Goal: Task Accomplishment & Management: Use online tool/utility

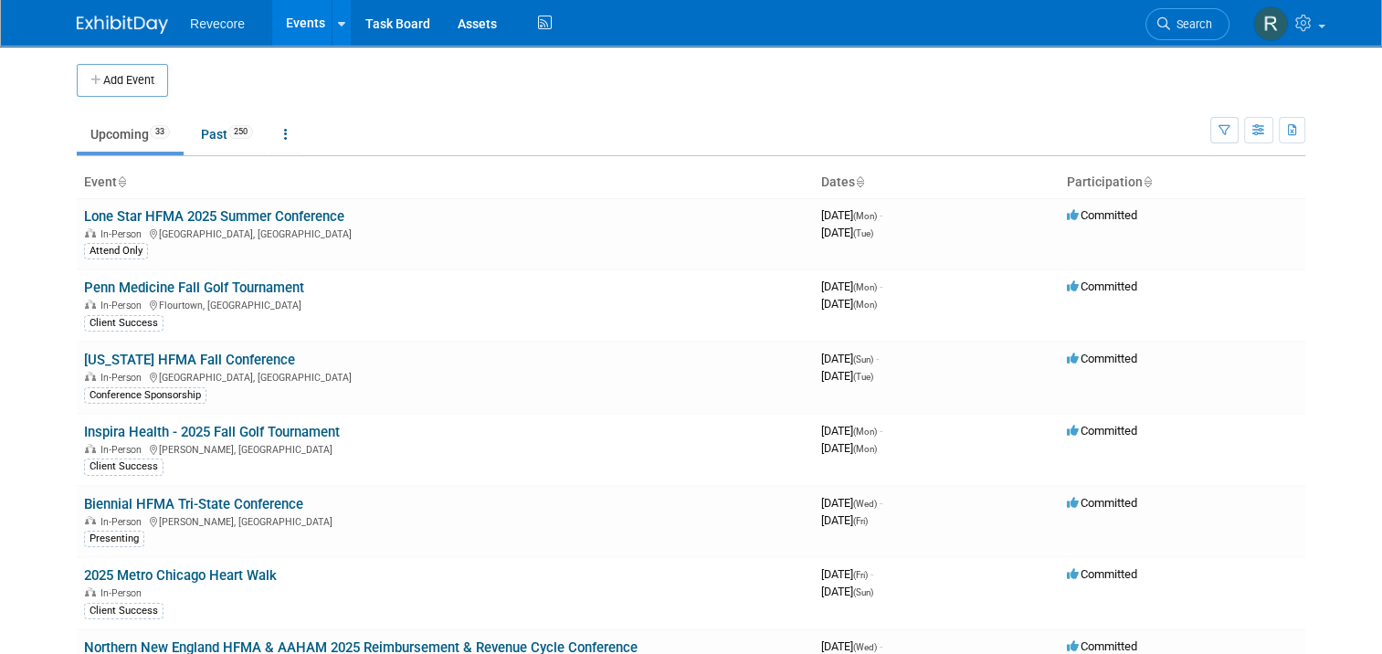
click at [660, 99] on td "Upcoming 33 Past 250 All Events 283 Past and Upcoming Grouped Annually Events g…" at bounding box center [644, 126] width 1134 height 59
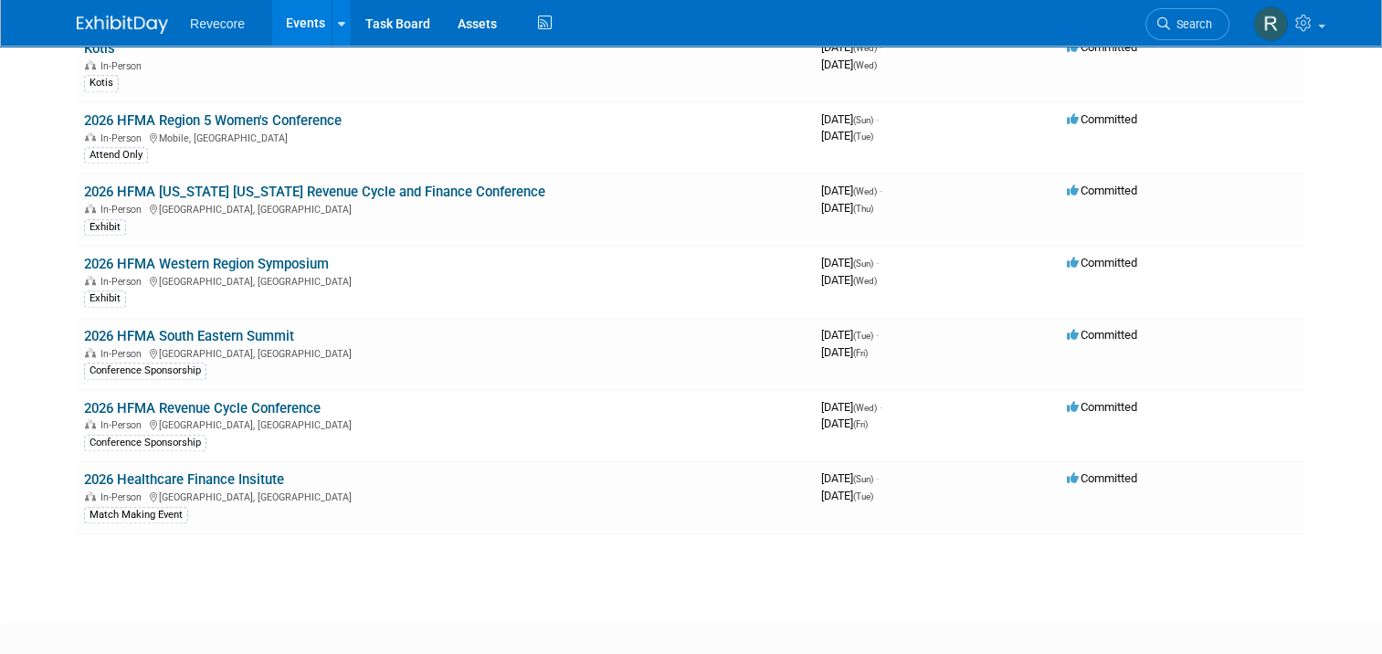
scroll to position [1918, 0]
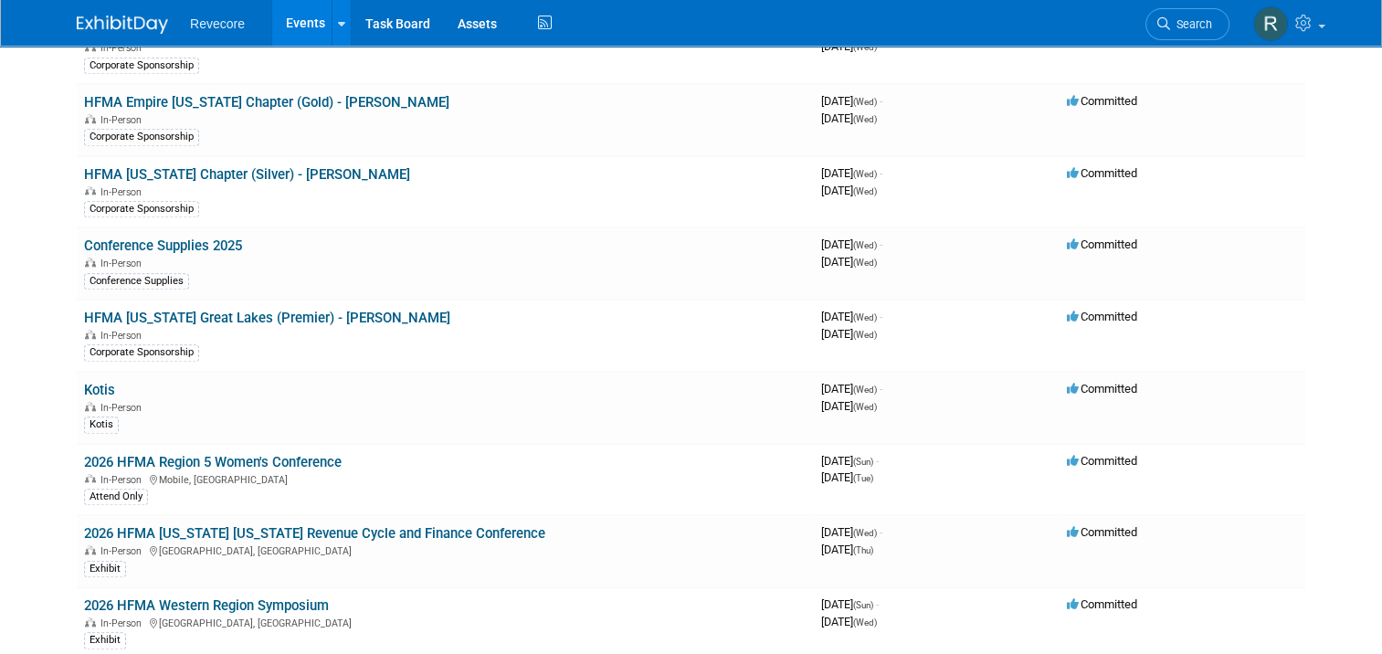
scroll to position [1644, 0]
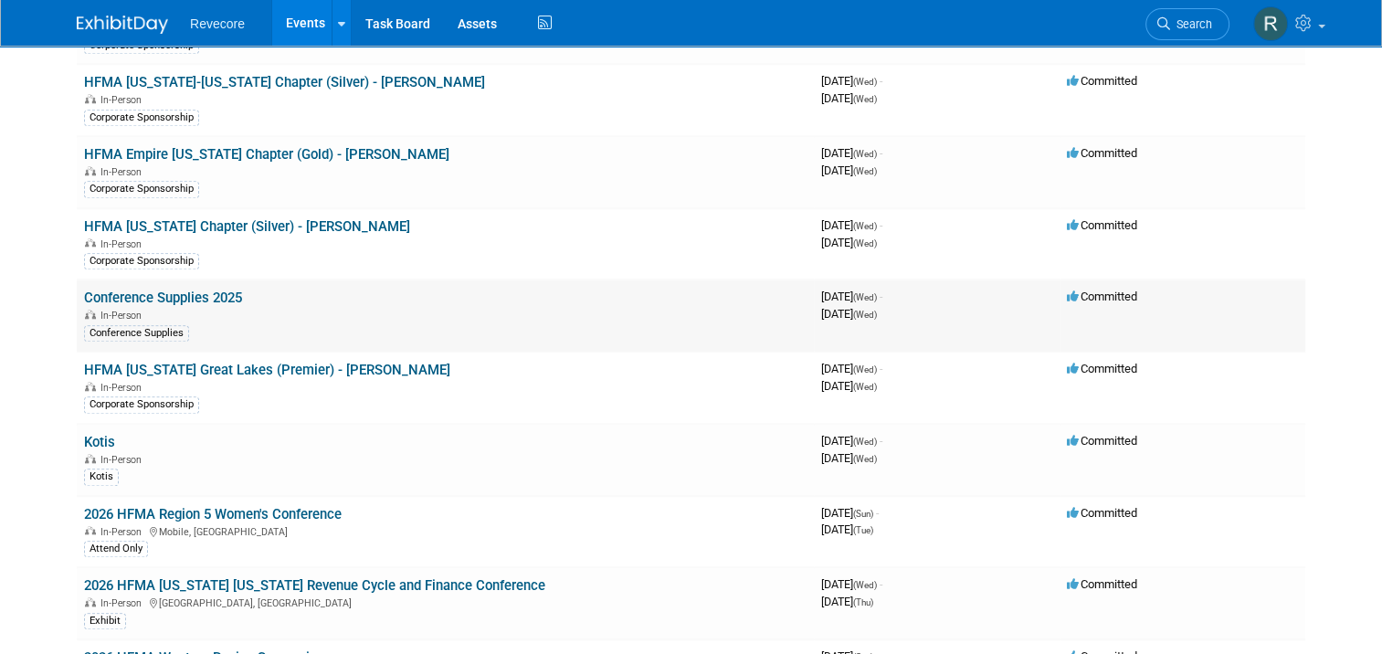
click at [227, 290] on link "Conference Supplies 2025" at bounding box center [163, 298] width 158 height 16
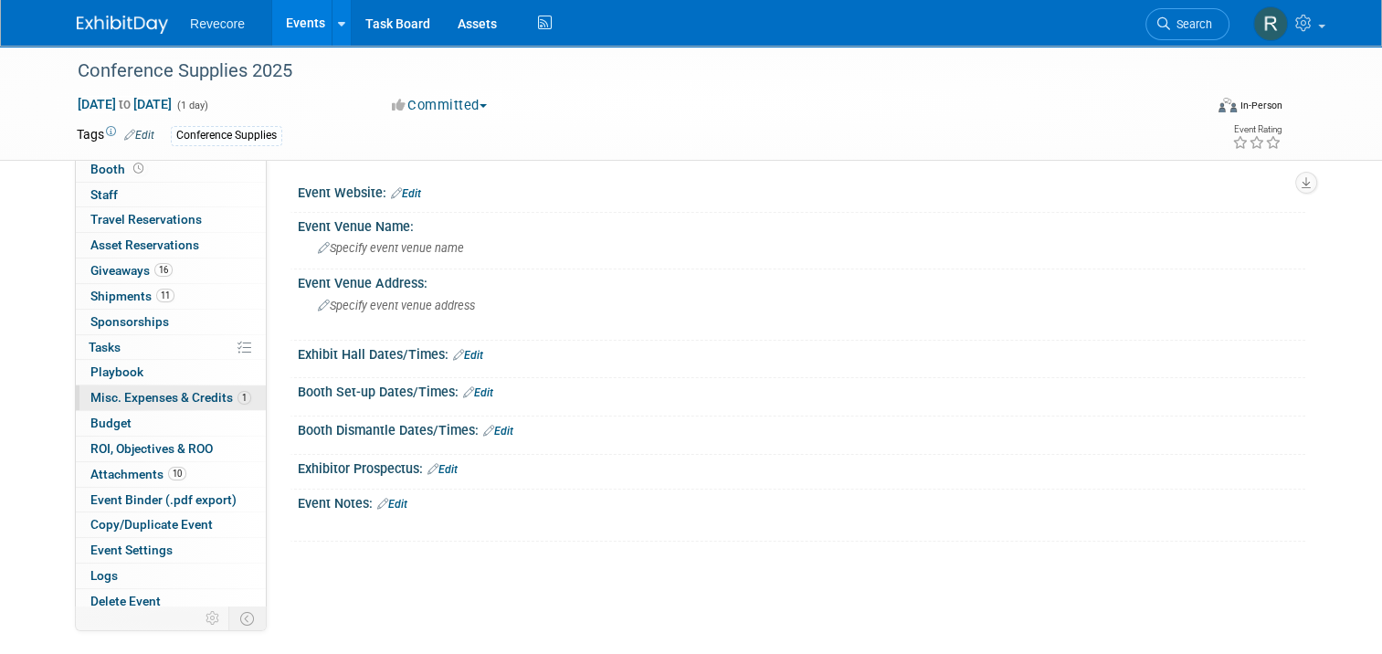
scroll to position [31, 0]
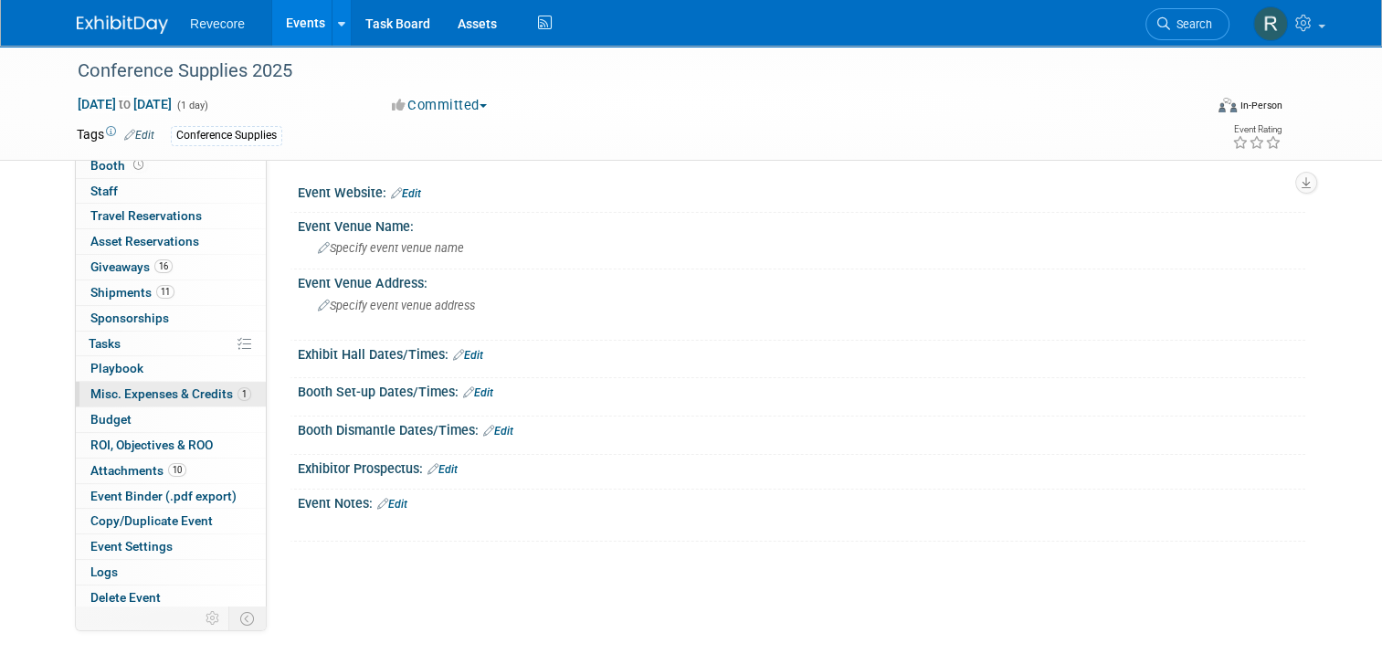
click at [199, 400] on link "1 Misc. Expenses & Credits 1" at bounding box center [171, 394] width 190 height 25
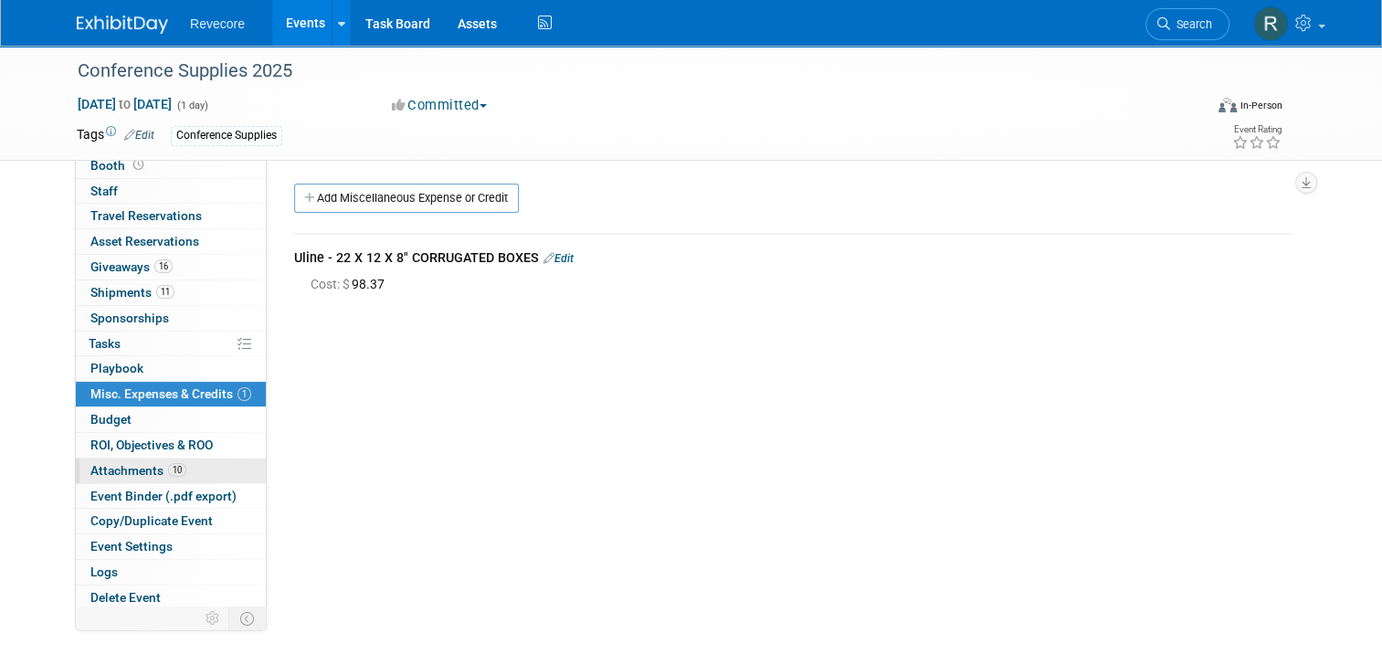
click at [172, 474] on span "Attachments 10" at bounding box center [138, 470] width 96 height 15
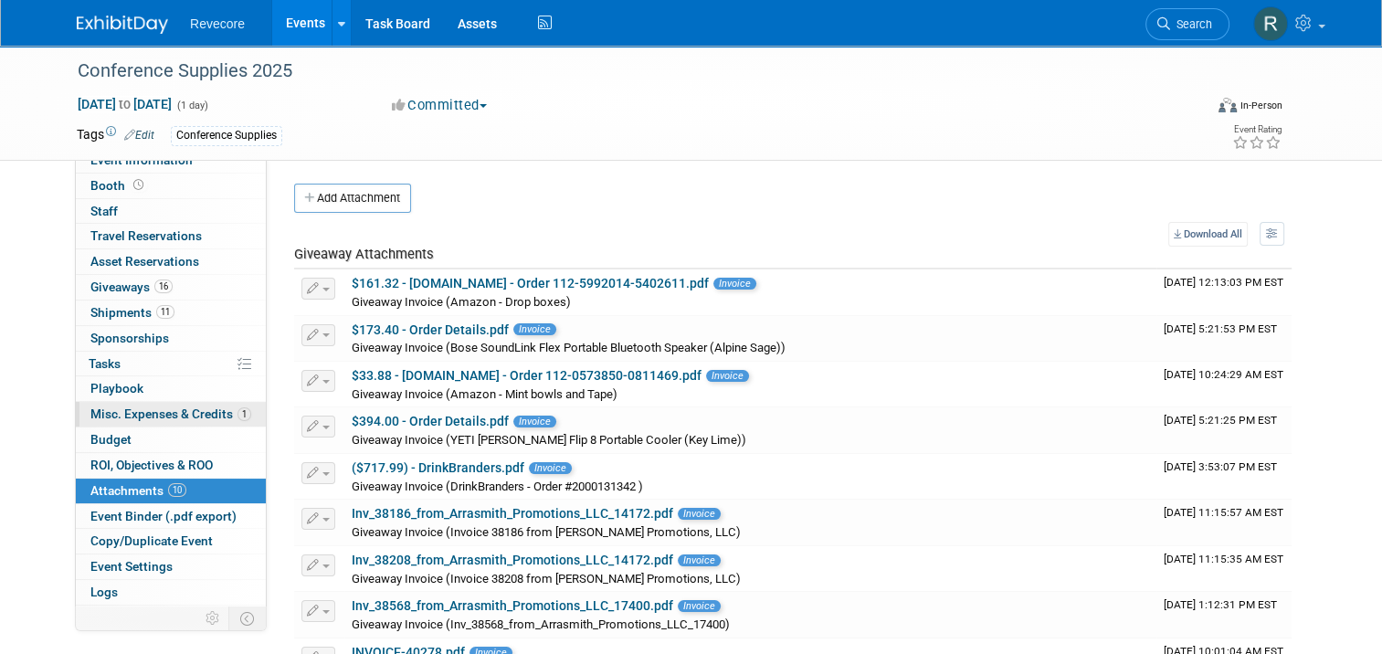
scroll to position [0, 0]
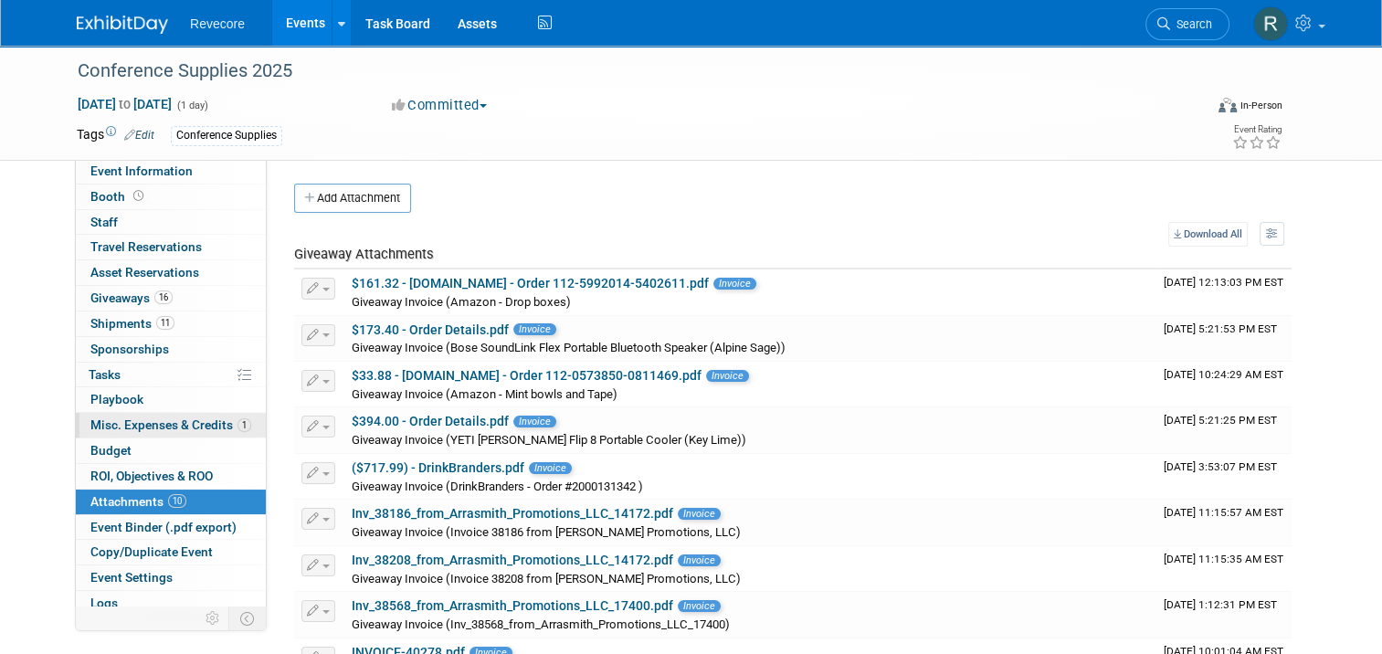
click at [131, 422] on span "Misc. Expenses & Credits 1" at bounding box center [170, 424] width 161 height 15
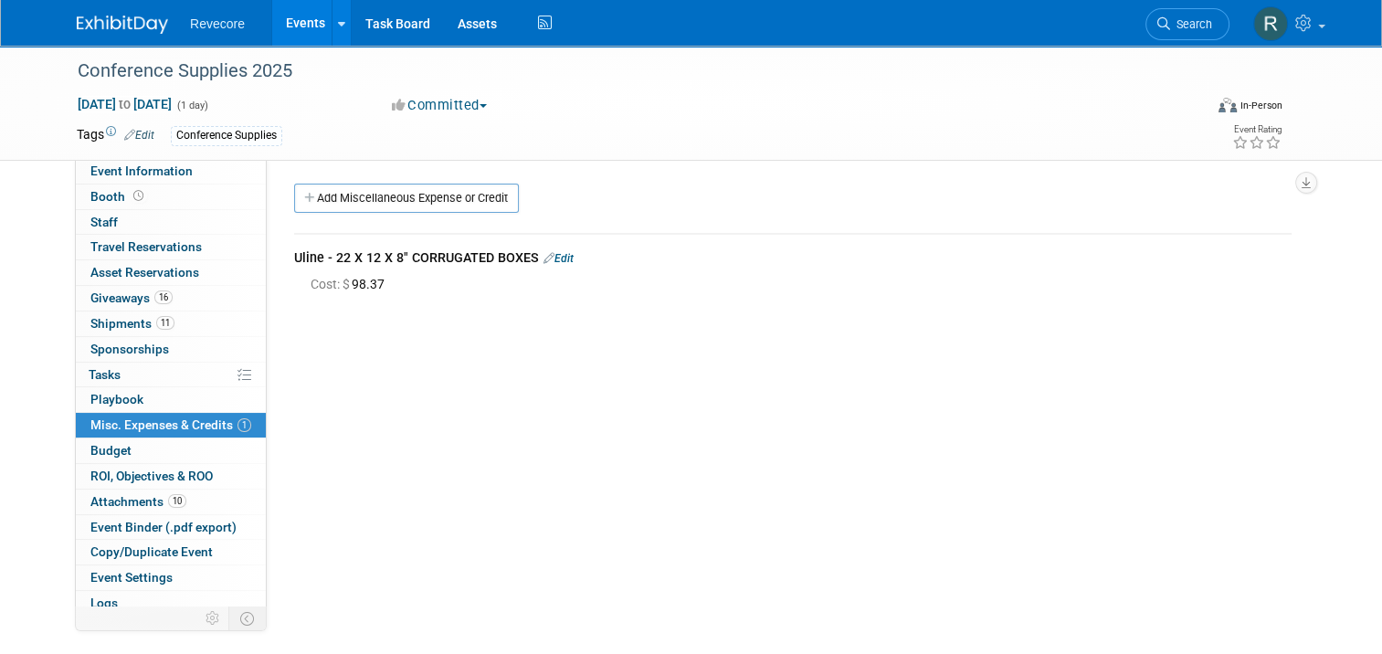
click at [136, 450] on link "Budget" at bounding box center [171, 450] width 190 height 25
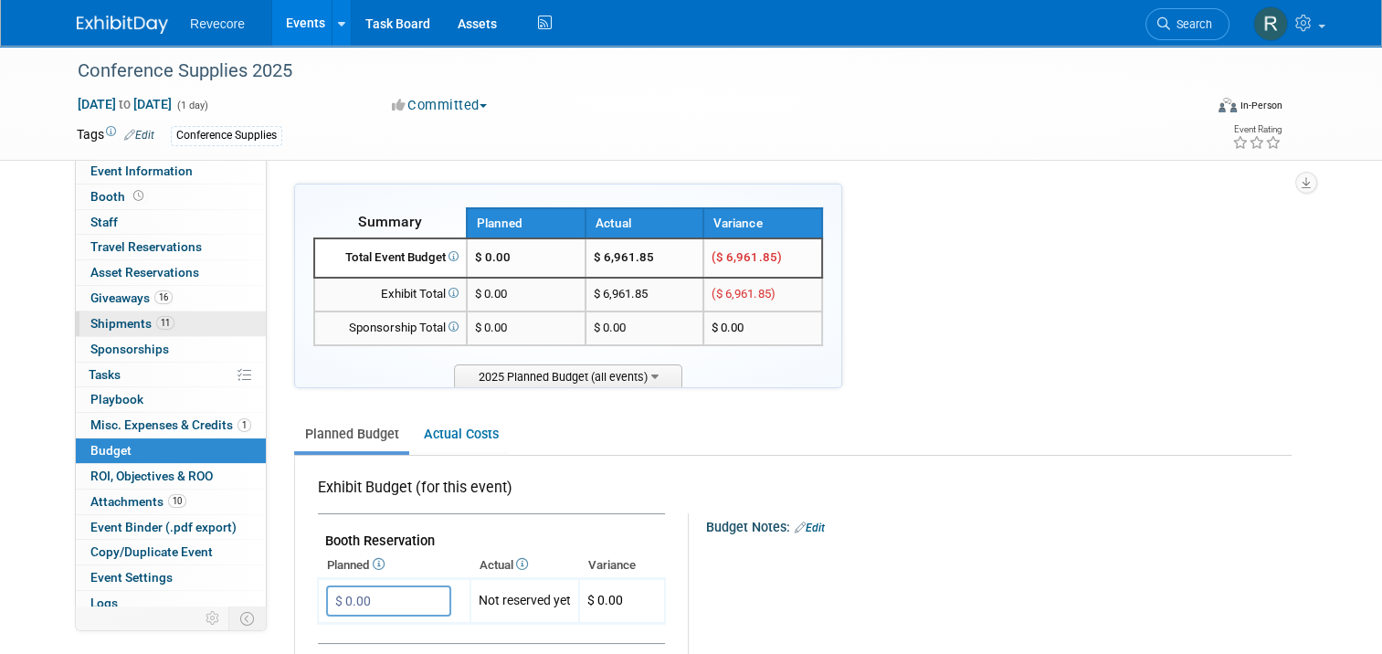
click at [159, 316] on span "Shipments 11" at bounding box center [132, 323] width 84 height 15
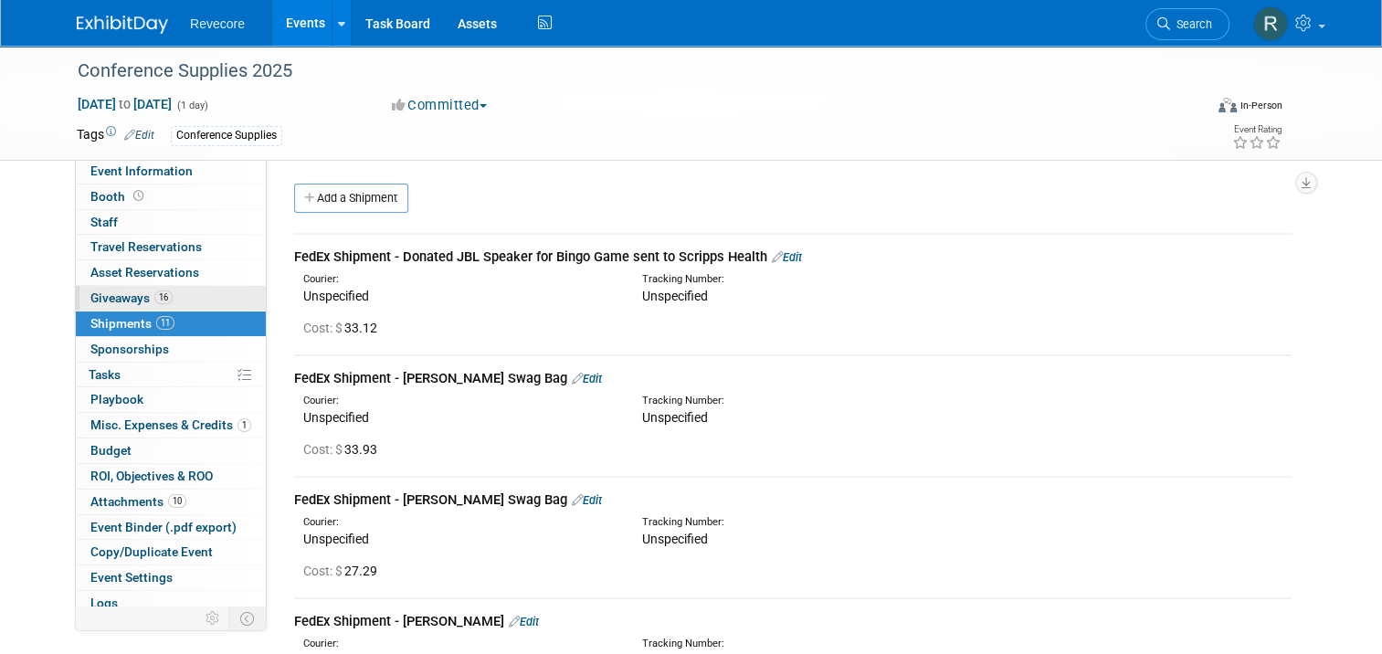
click at [184, 300] on link "16 Giveaways 16" at bounding box center [171, 298] width 190 height 25
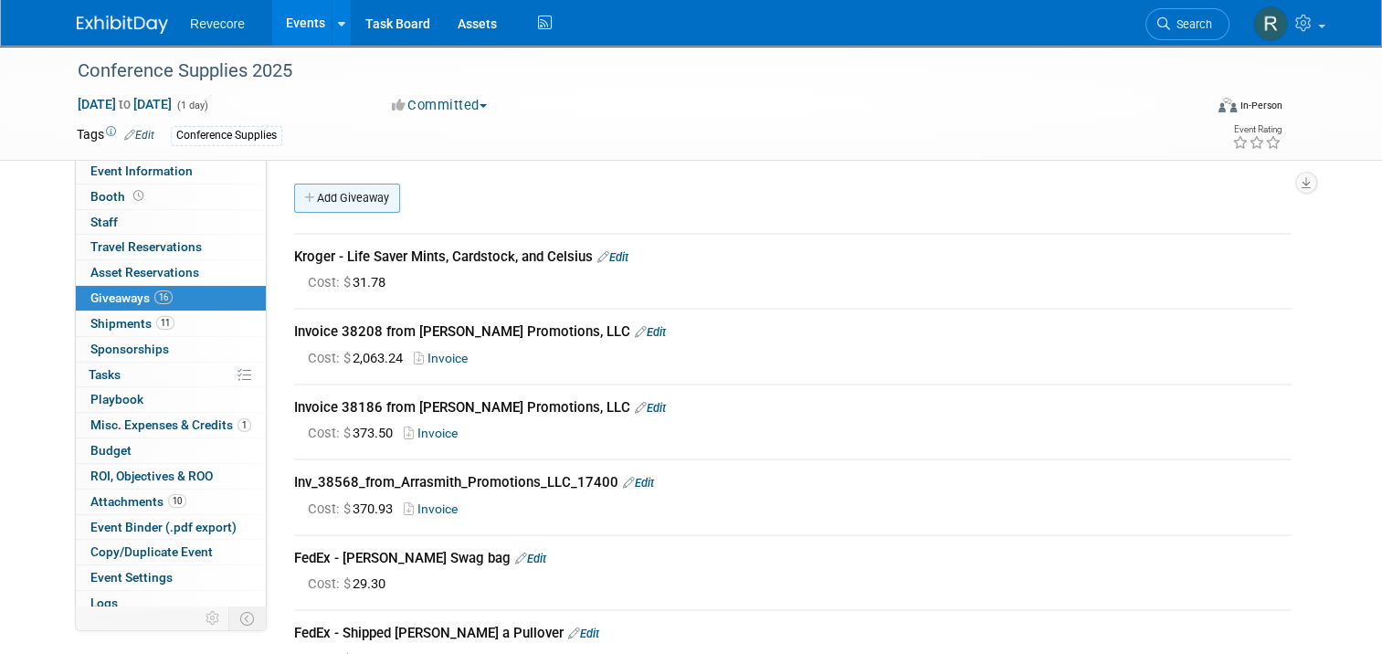
click at [348, 206] on link "Add Giveaway" at bounding box center [347, 198] width 106 height 29
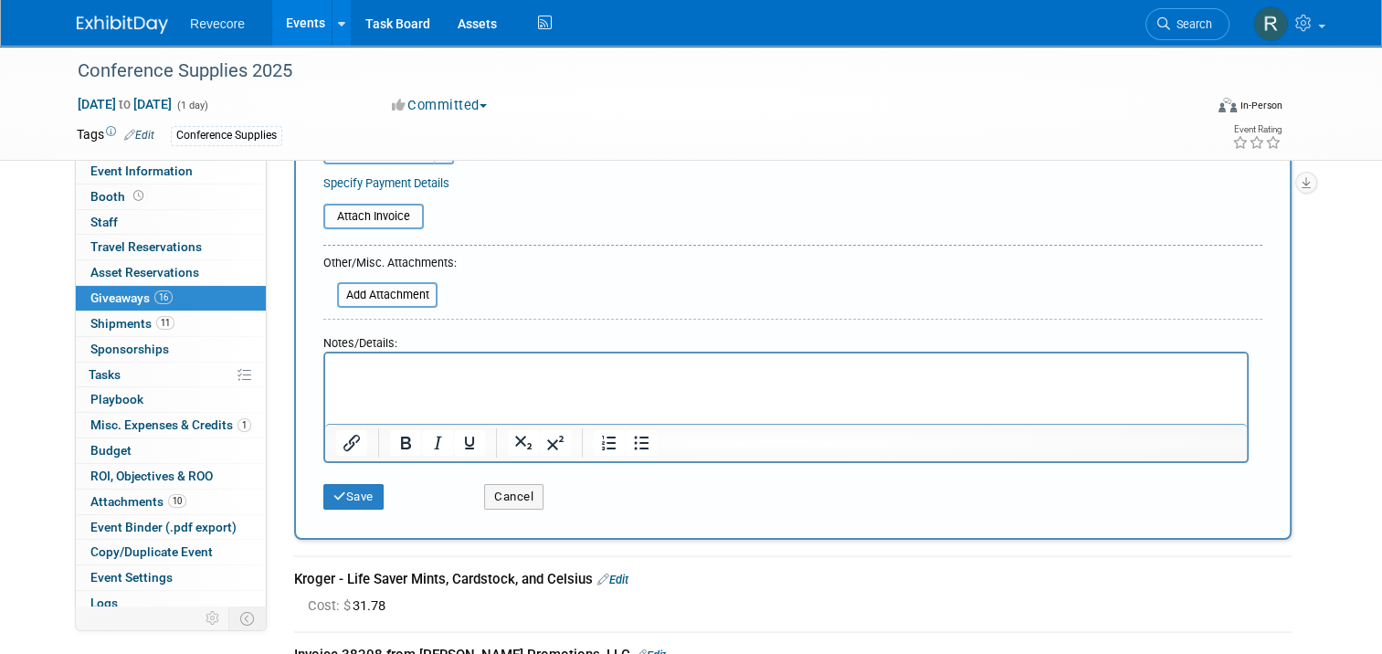
scroll to position [91, 0]
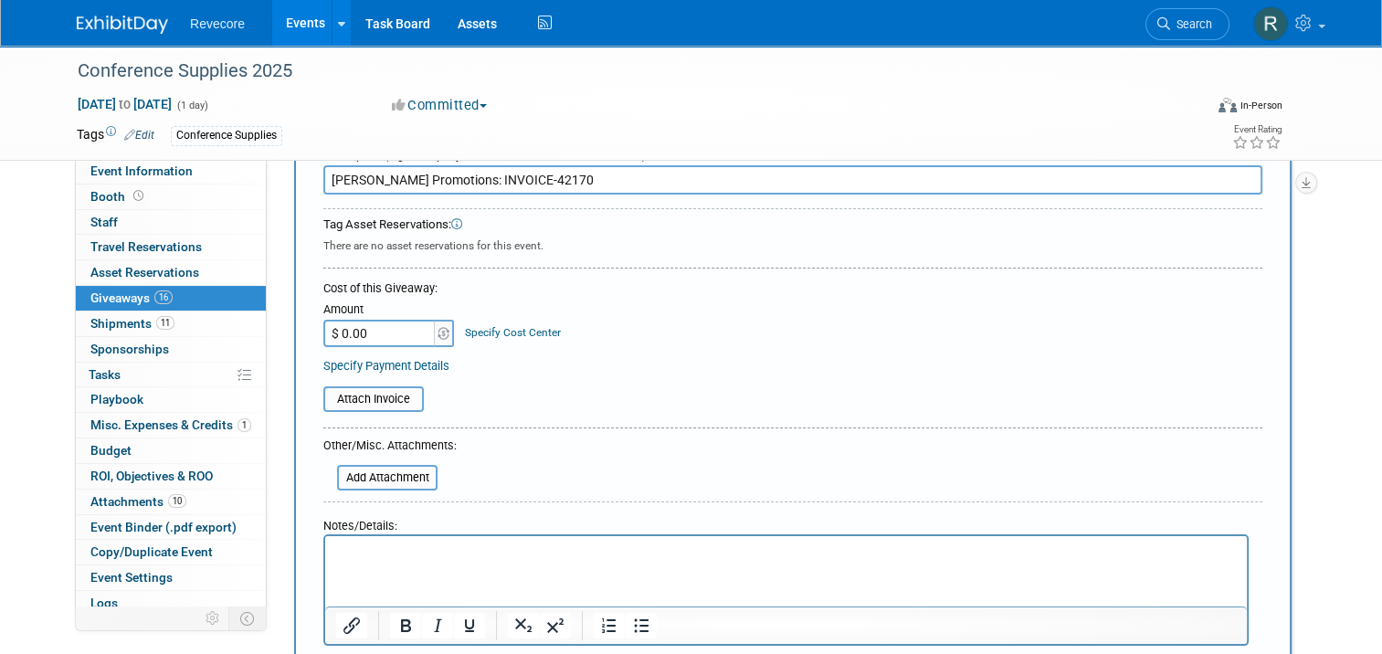
type input "Arrasmith Promotions: INVOICE-42170"
click at [358, 326] on input "$ 0.00" at bounding box center [380, 333] width 114 height 27
type input "$ 863.18"
click at [745, 380] on div "Attach Invoice" at bounding box center [792, 396] width 939 height 43
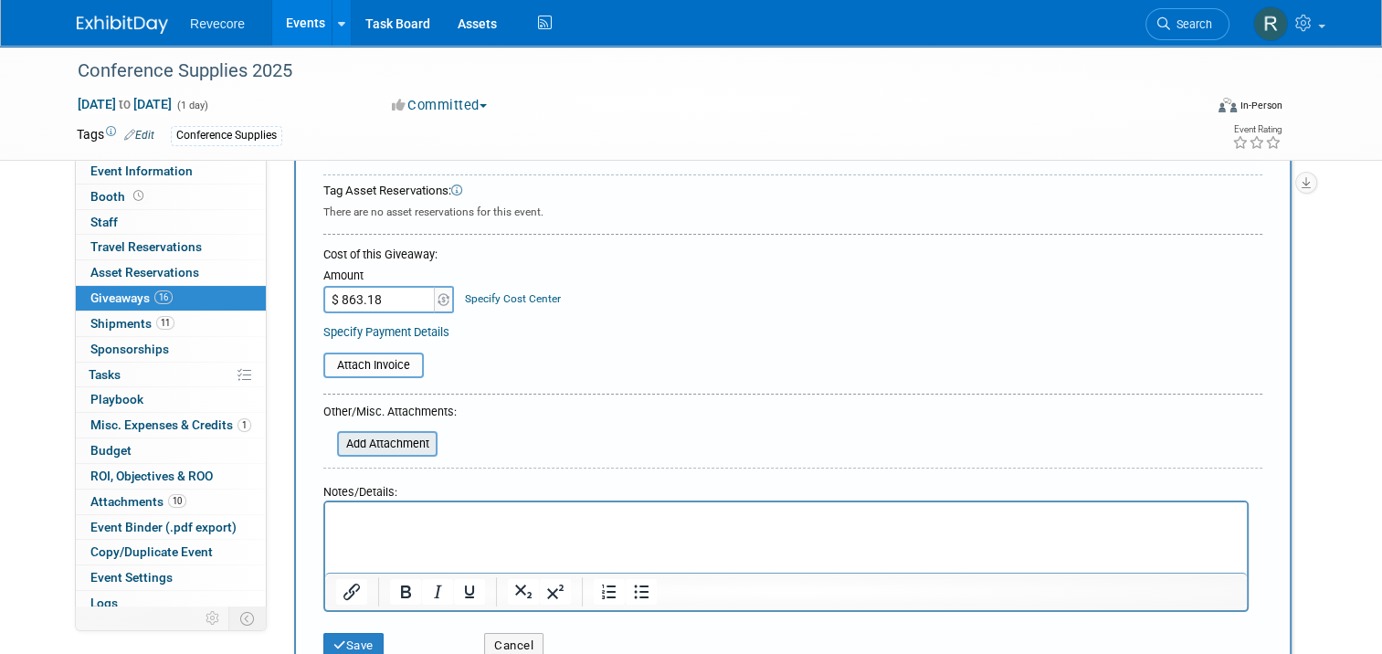
scroll to position [183, 0]
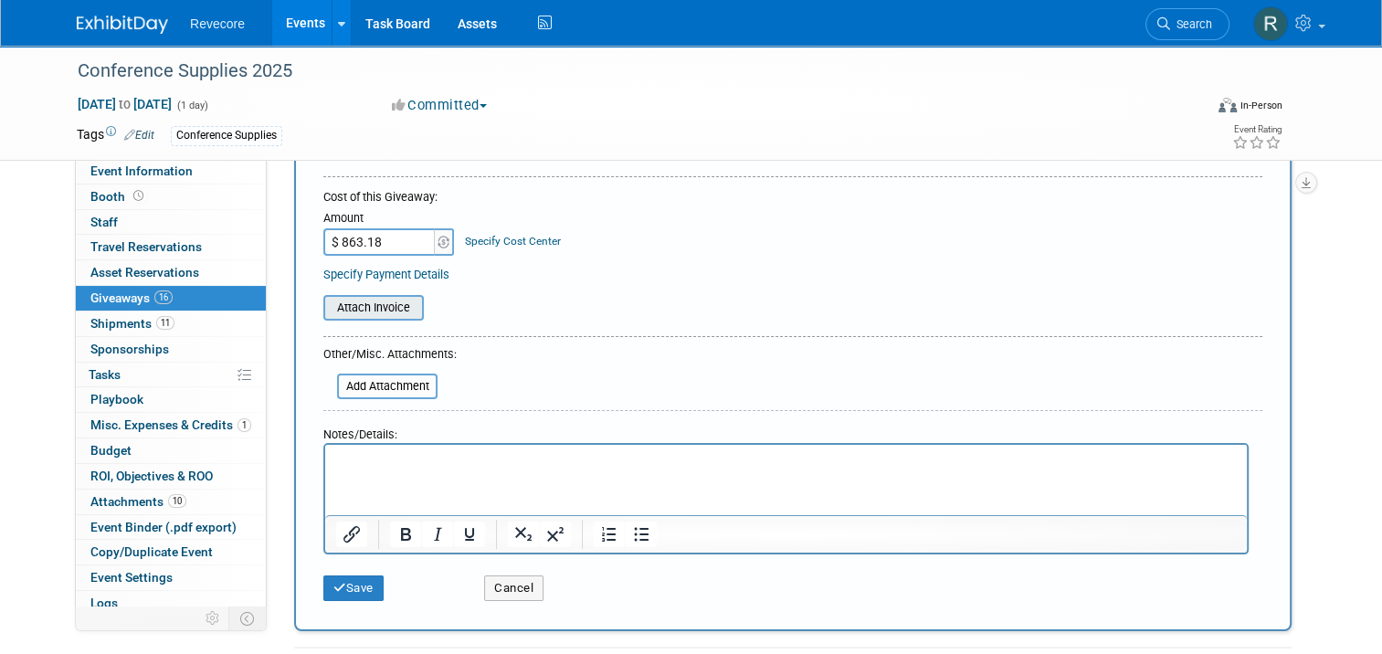
click at [372, 311] on input "file" at bounding box center [313, 308] width 217 height 22
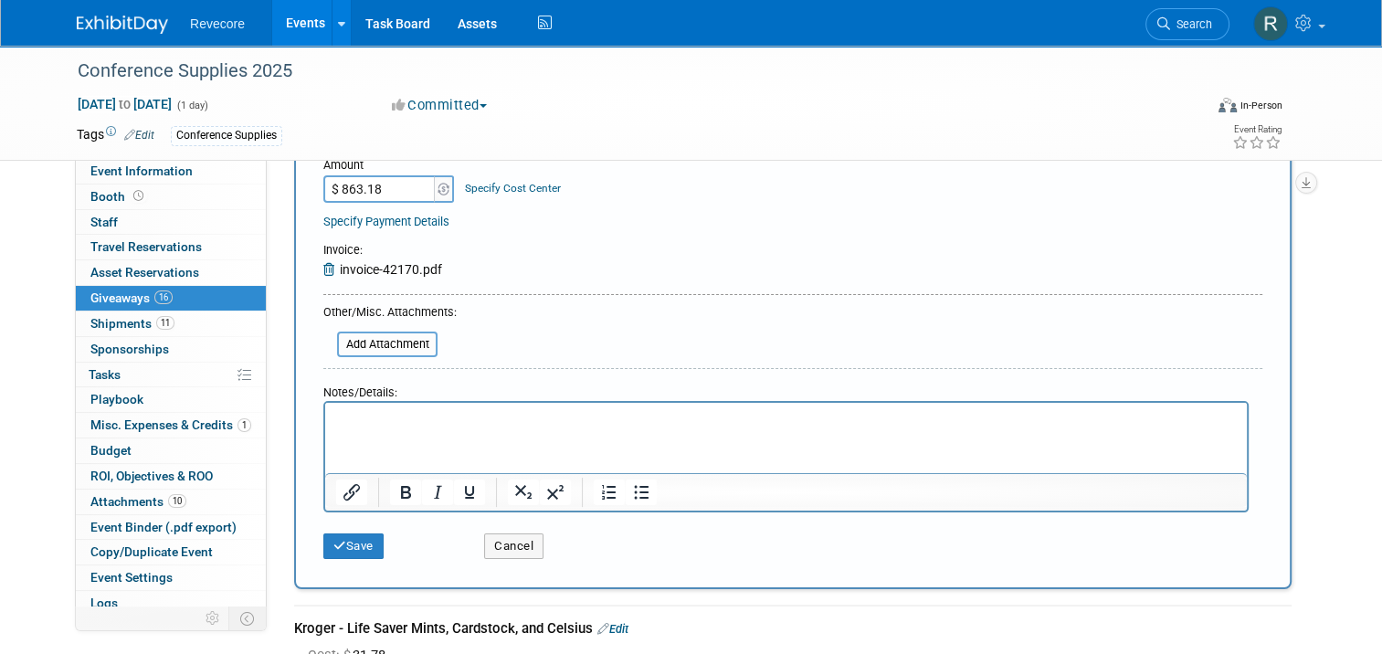
scroll to position [274, 0]
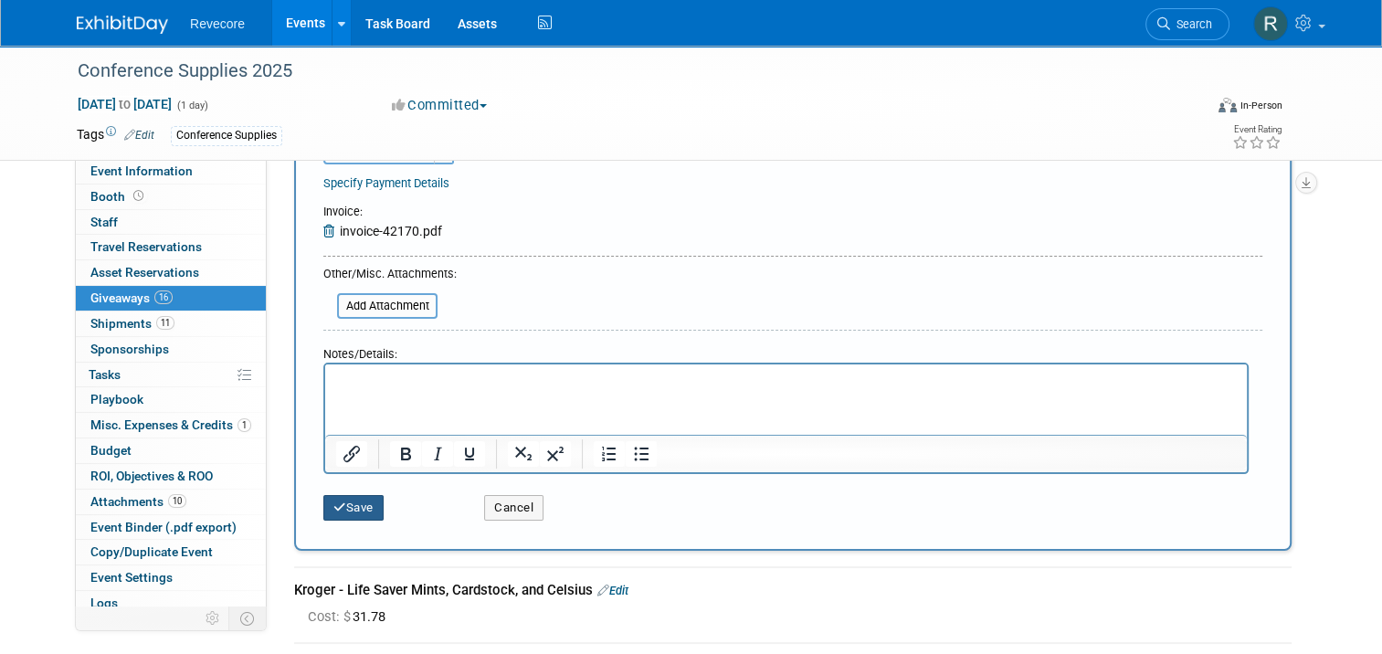
click at [351, 516] on button "Save" at bounding box center [353, 508] width 60 height 26
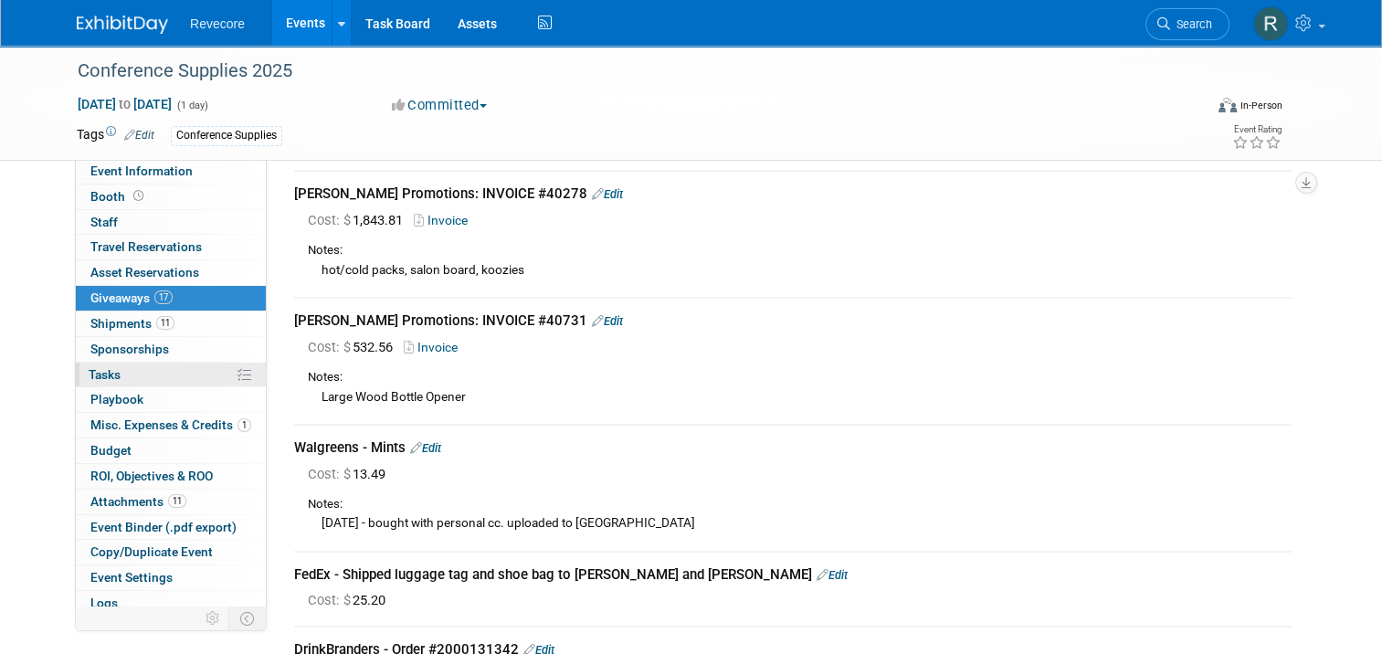
scroll to position [420, 0]
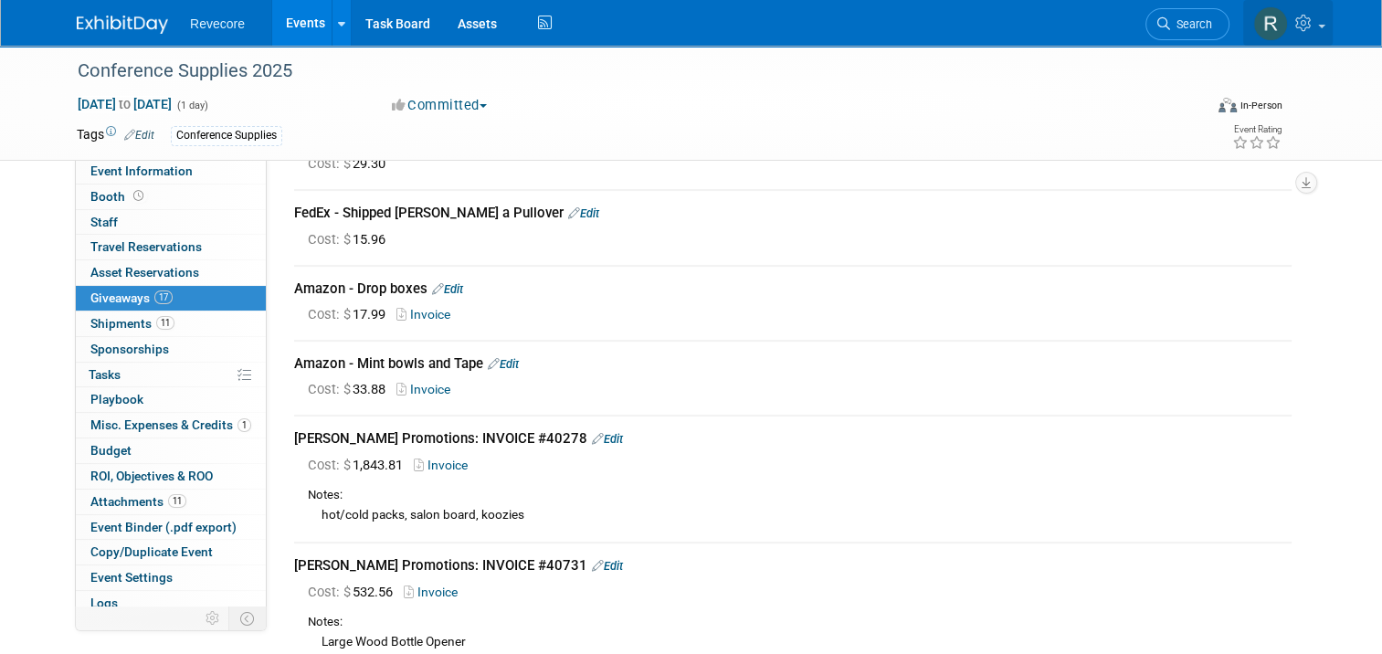
click at [1325, 25] on span at bounding box center [1321, 27] width 7 height 4
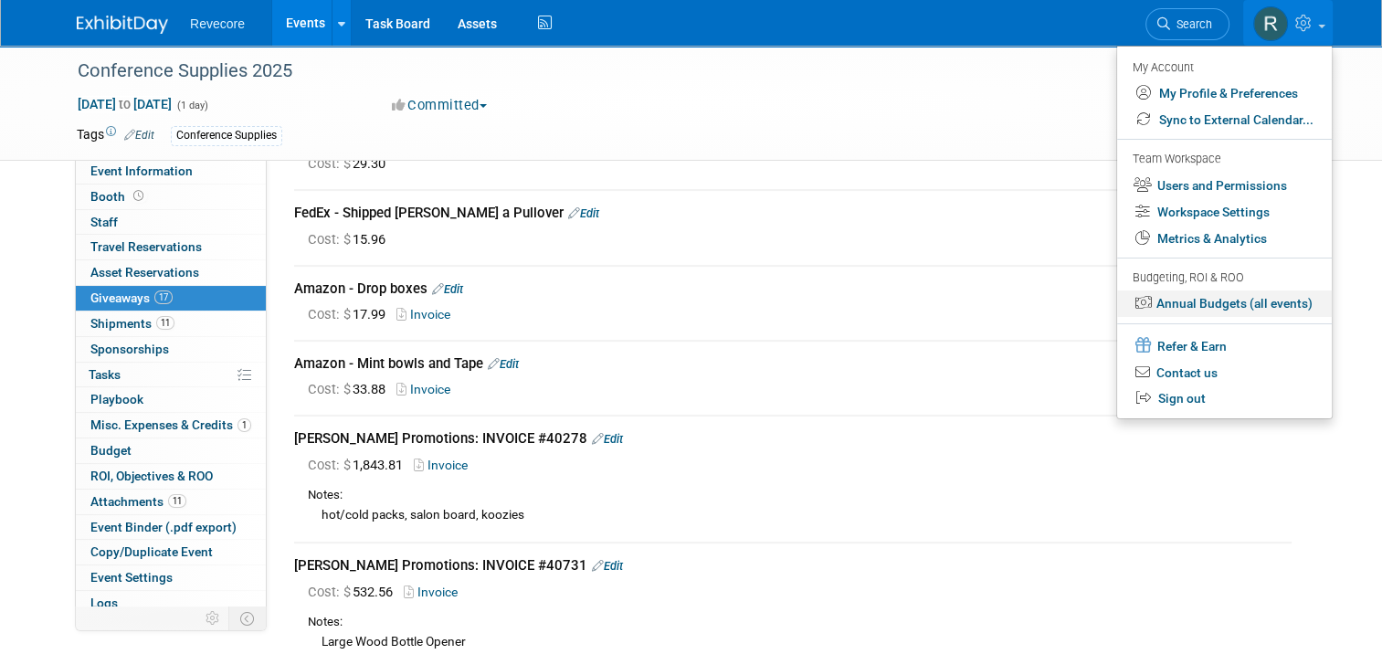
click at [1273, 300] on link "Annual Budgets (all events)" at bounding box center [1224, 303] width 215 height 26
